Goal: Find specific page/section: Find specific page/section

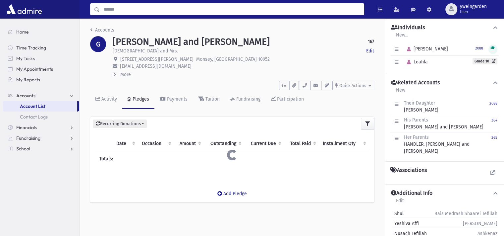
drag, startPoint x: 0, startPoint y: 0, endPoint x: 192, endPoint y: 11, distance: 192.1
click at [192, 11] on input "Search" at bounding box center [232, 9] width 264 height 12
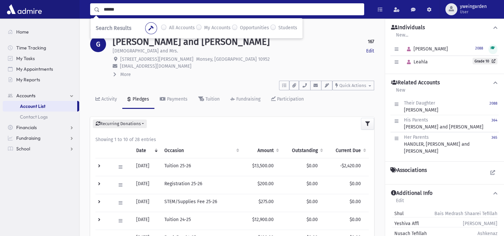
type input "******"
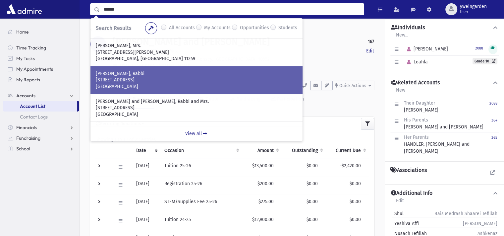
scroll to position [23, 0]
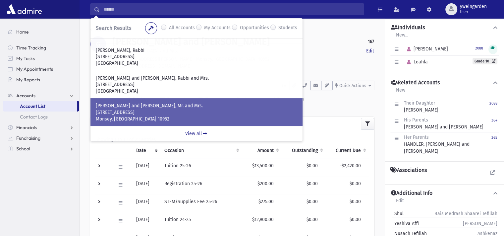
click at [144, 109] on p "4 Ackertown Road" at bounding box center [196, 112] width 201 height 7
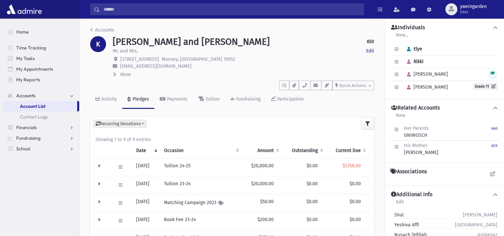
click at [125, 73] on span "More" at bounding box center [125, 75] width 11 height 6
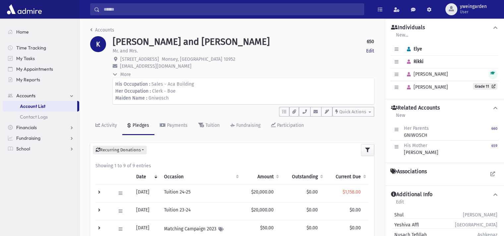
click at [127, 73] on span "More" at bounding box center [125, 75] width 11 height 6
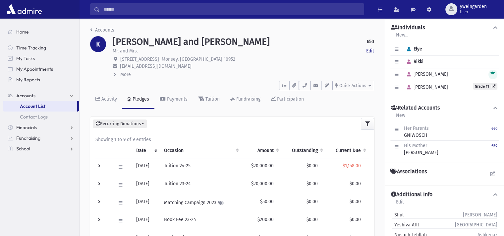
scroll to position [44, 0]
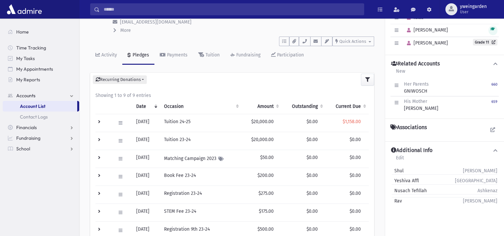
click at [101, 122] on td at bounding box center [103, 123] width 16 height 18
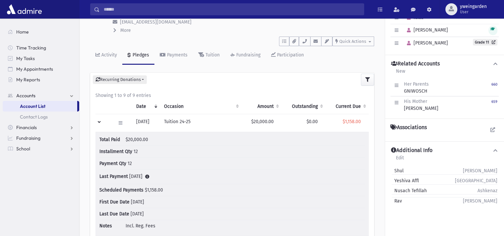
click at [100, 120] on td at bounding box center [103, 123] width 16 height 18
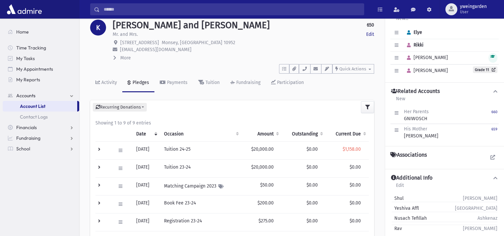
scroll to position [0, 0]
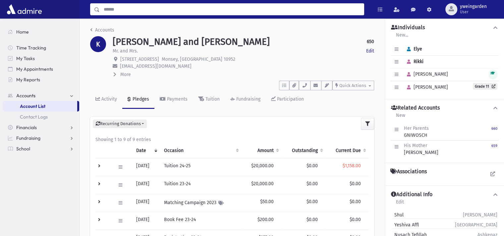
click at [201, 9] on input "Search" at bounding box center [232, 9] width 264 height 12
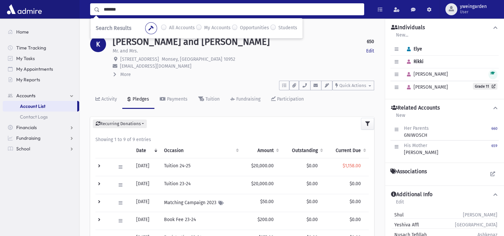
type input "*******"
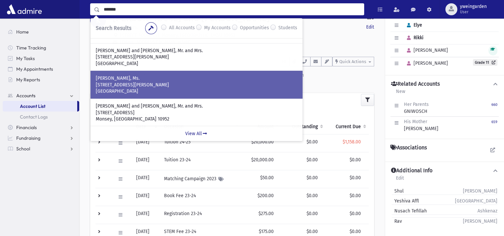
scroll to position [44, 0]
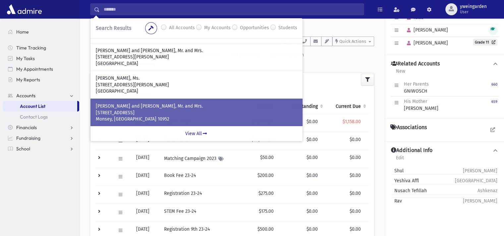
click at [133, 103] on p "GOLDBRENNER, Ushi and Aliza, Mr. and Mrs." at bounding box center [196, 106] width 201 height 7
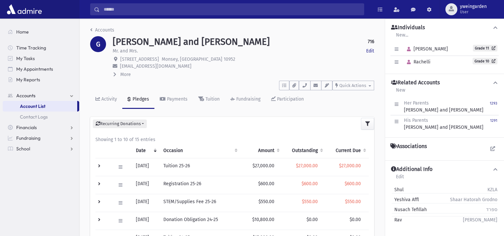
scroll to position [44, 0]
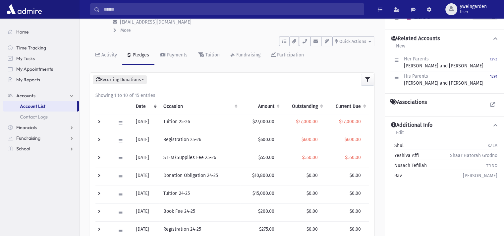
click at [98, 174] on td at bounding box center [103, 176] width 16 height 18
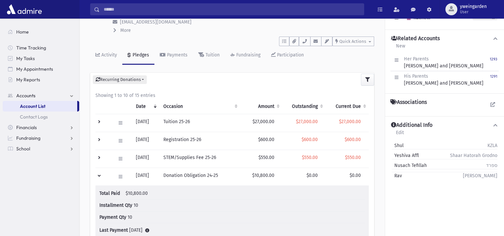
click at [98, 174] on td at bounding box center [103, 176] width 16 height 18
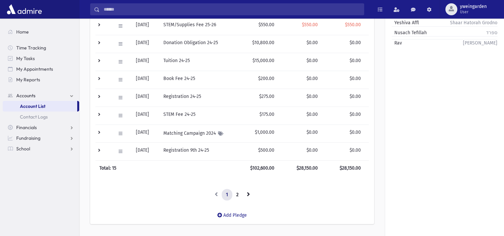
scroll to position [0, 0]
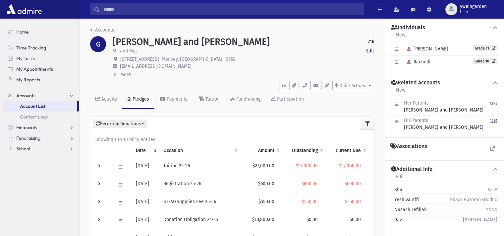
click at [494, 119] on small "1291" at bounding box center [493, 120] width 7 height 4
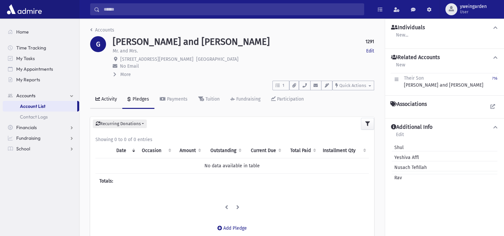
click at [103, 100] on div "Activity" at bounding box center [108, 99] width 17 height 6
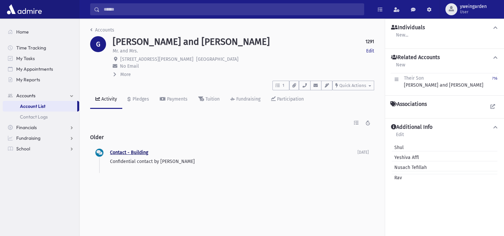
click at [138, 152] on link "Contact - Building" at bounding box center [129, 152] width 38 height 6
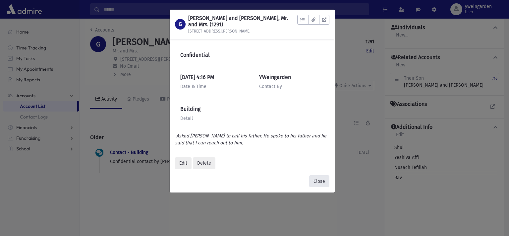
click at [323, 181] on button "Close" at bounding box center [319, 181] width 20 height 12
